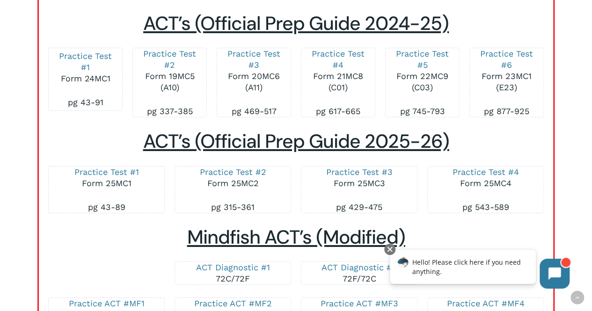
scroll to position [1498, 0]
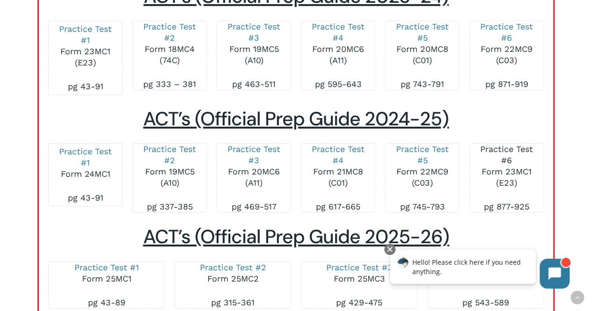
click at [498, 149] on link "Practice Test #6" at bounding box center [506, 154] width 53 height 21
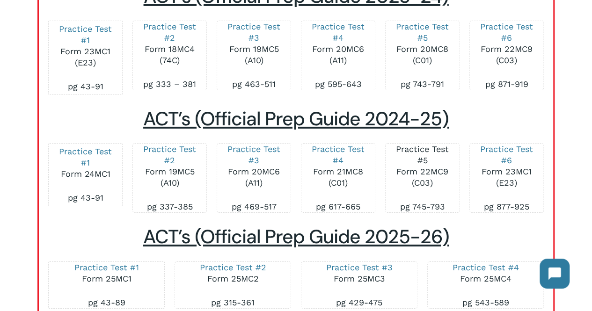
click at [428, 153] on link "Practice Test #5" at bounding box center [422, 154] width 53 height 21
click at [354, 153] on link "Practice Test #4" at bounding box center [338, 154] width 53 height 21
click at [261, 154] on link "Practice Test #3" at bounding box center [253, 154] width 53 height 21
click at [171, 150] on link "Practice Test #2" at bounding box center [169, 154] width 53 height 21
click at [101, 153] on link "Practice Test #1" at bounding box center [85, 156] width 53 height 21
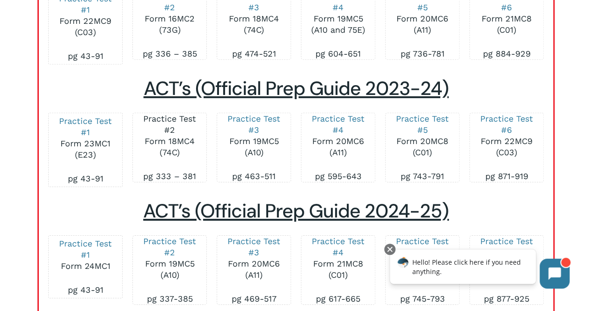
scroll to position [1404, 0]
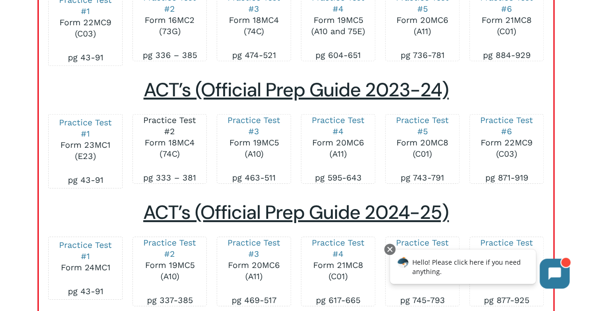
click at [168, 122] on link "Practice Test #2" at bounding box center [169, 125] width 53 height 21
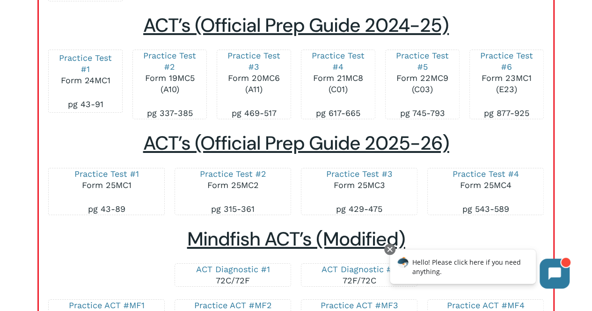
scroll to position [1778, 0]
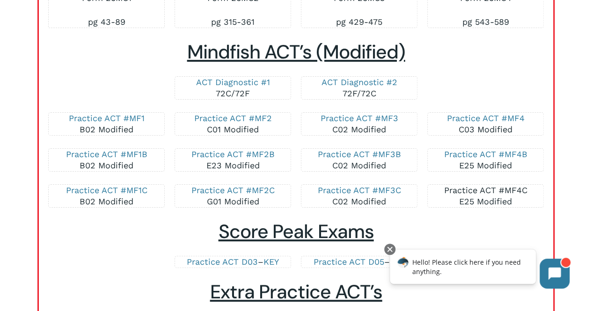
click at [497, 191] on link "Practice ACT #MF4C" at bounding box center [485, 190] width 83 height 10
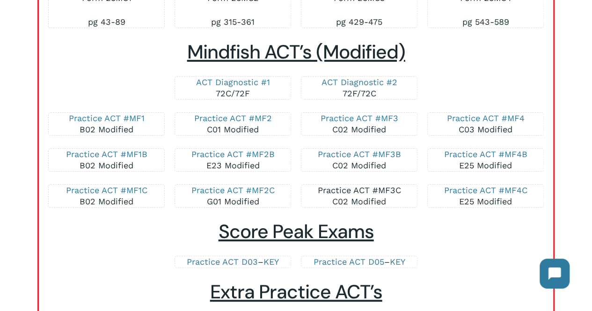
click at [378, 191] on link "Practice ACT #MF3C" at bounding box center [358, 190] width 83 height 10
click at [249, 192] on link "Practice ACT #MF2C" at bounding box center [232, 190] width 83 height 10
click at [116, 193] on link "Practice ACT #MF1C" at bounding box center [106, 190] width 81 height 10
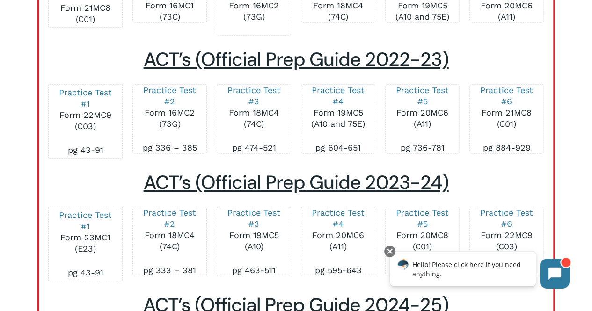
scroll to position [1310, 0]
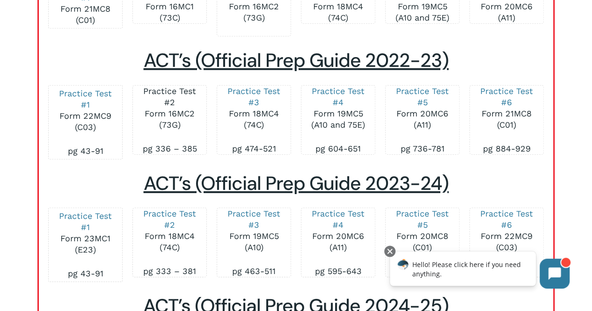
click at [184, 89] on link "Practice Test #2" at bounding box center [169, 96] width 53 height 21
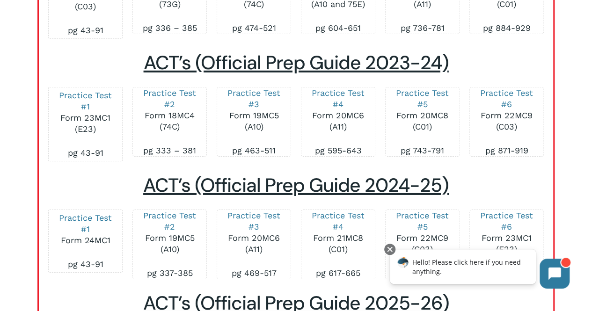
scroll to position [1404, 0]
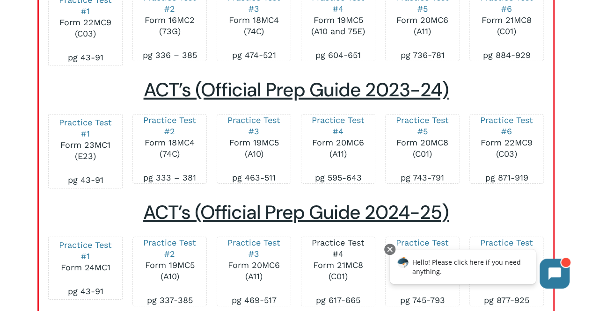
click at [354, 244] on link "Practice Test #4" at bounding box center [338, 248] width 53 height 21
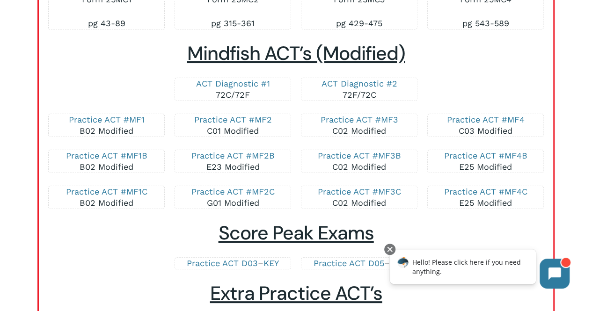
scroll to position [1778, 0]
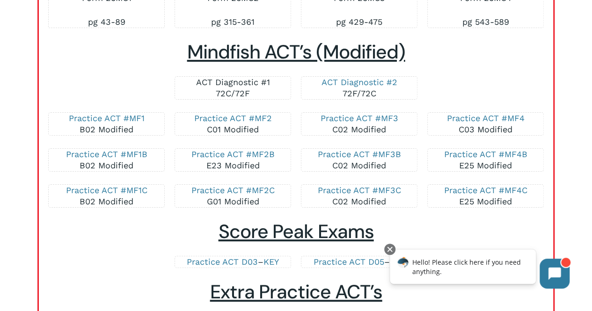
click at [255, 87] on link "ACT Diagnostic #1" at bounding box center [233, 82] width 74 height 10
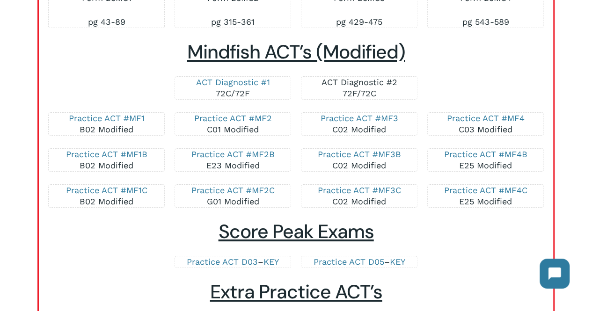
click at [381, 82] on link "ACT Diagnostic #2" at bounding box center [359, 82] width 76 height 10
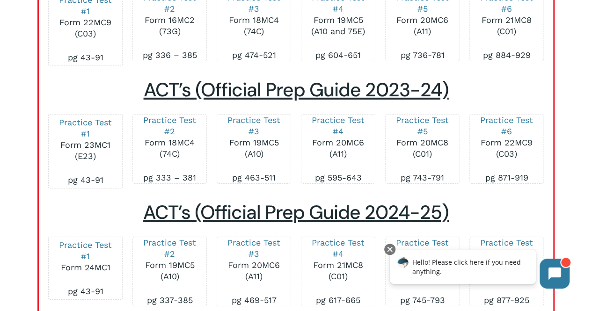
scroll to position [1404, 0]
click at [342, 124] on link "Practice Test #4" at bounding box center [338, 125] width 53 height 21
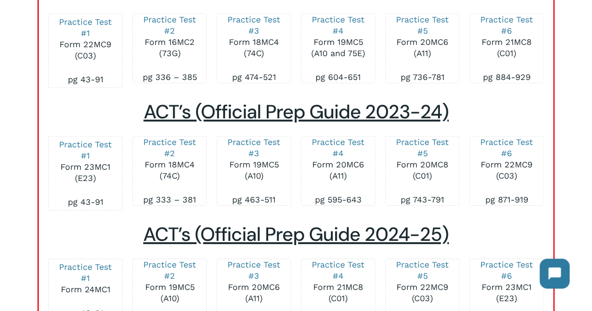
scroll to position [1357, 0]
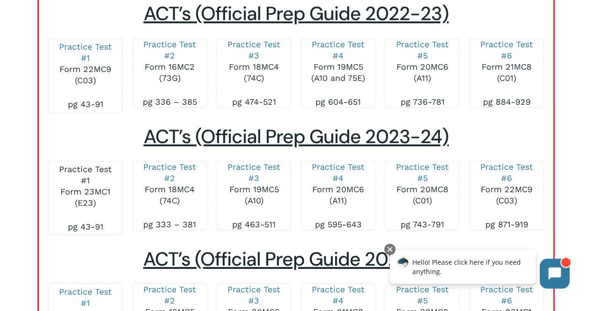
click at [99, 171] on link "Practice Test #1" at bounding box center [85, 174] width 53 height 21
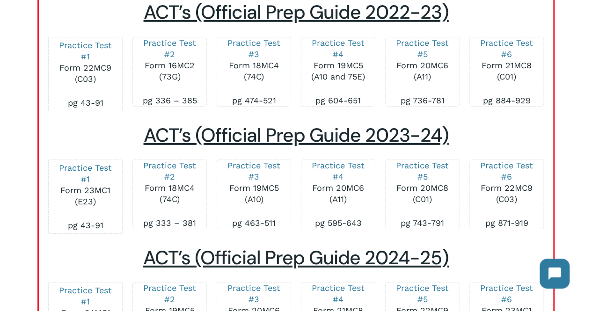
scroll to position [1357, 0]
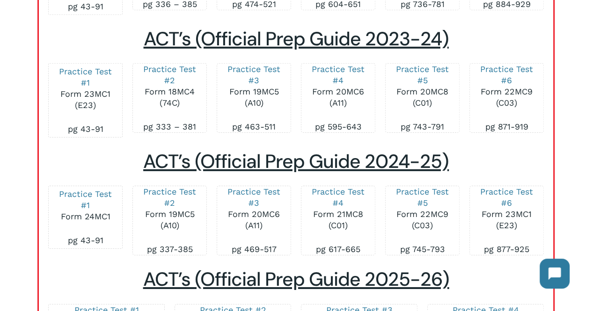
scroll to position [1451, 0]
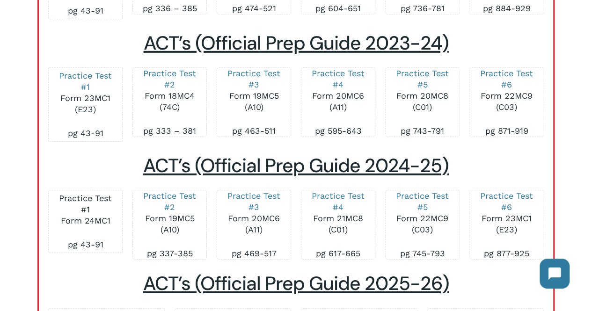
click at [92, 203] on link "Practice Test #1" at bounding box center [85, 203] width 53 height 21
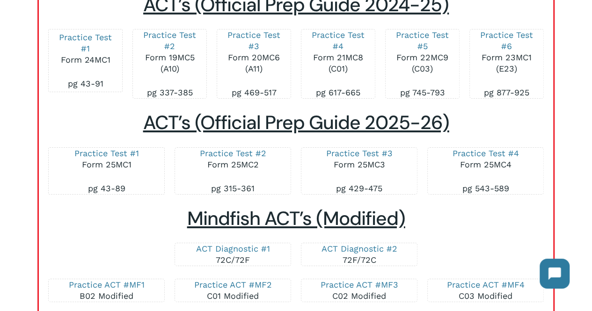
scroll to position [1732, 0]
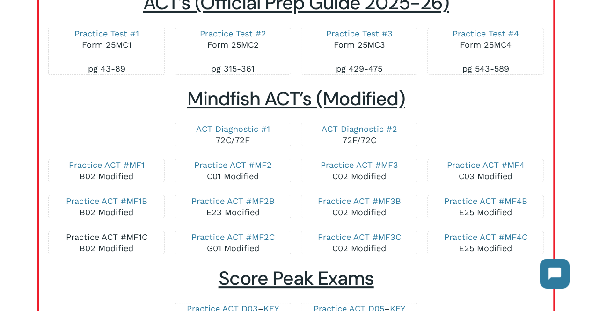
click at [135, 240] on link "Practice ACT #MF1C" at bounding box center [106, 237] width 81 height 10
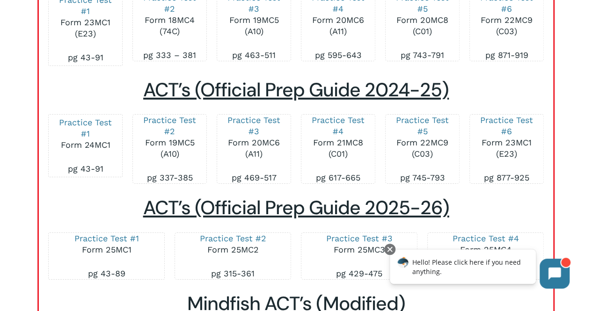
scroll to position [1732, 0]
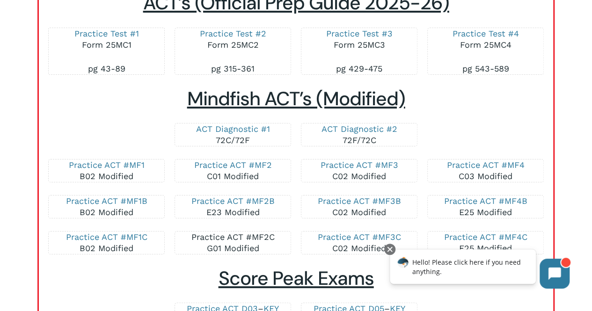
click at [252, 235] on link "Practice ACT #MF2C" at bounding box center [232, 237] width 83 height 10
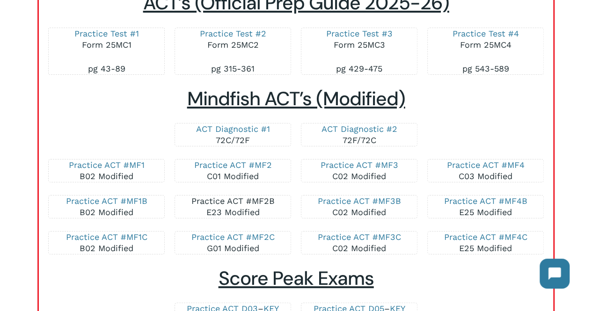
click at [268, 205] on link "Practice ACT #MF2B" at bounding box center [232, 201] width 83 height 10
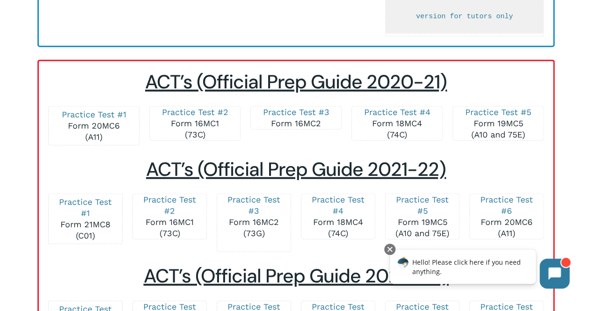
scroll to position [1123, 0]
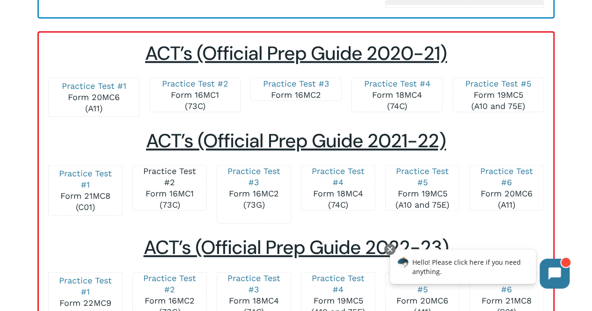
click at [159, 166] on link "Practice Test #2" at bounding box center [169, 176] width 53 height 21
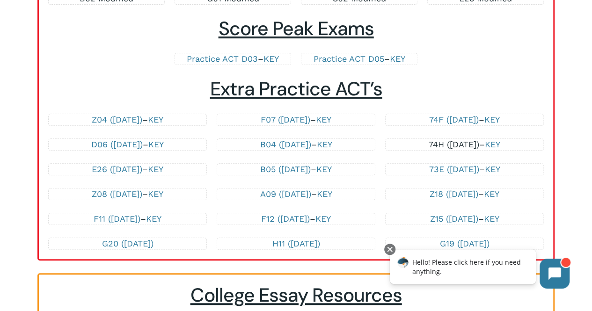
click at [456, 149] on link "74H ([DATE])" at bounding box center [454, 144] width 51 height 10
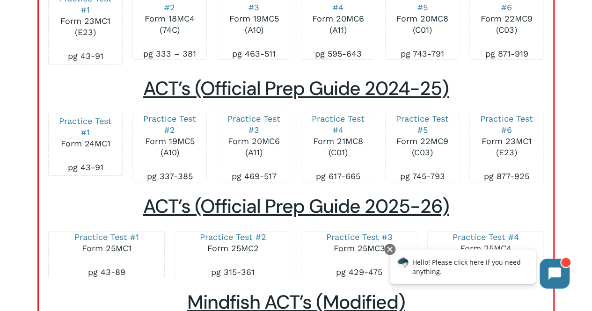
scroll to position [1528, 0]
click at [261, 123] on link "Practice Test #3" at bounding box center [253, 124] width 53 height 21
